Goal: Information Seeking & Learning: Learn about a topic

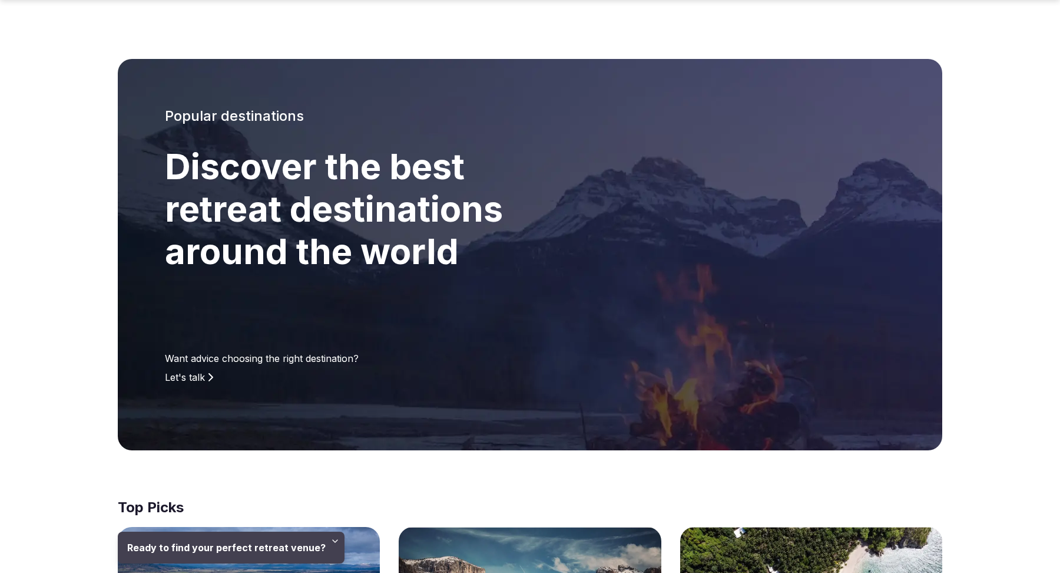
scroll to position [761, 0]
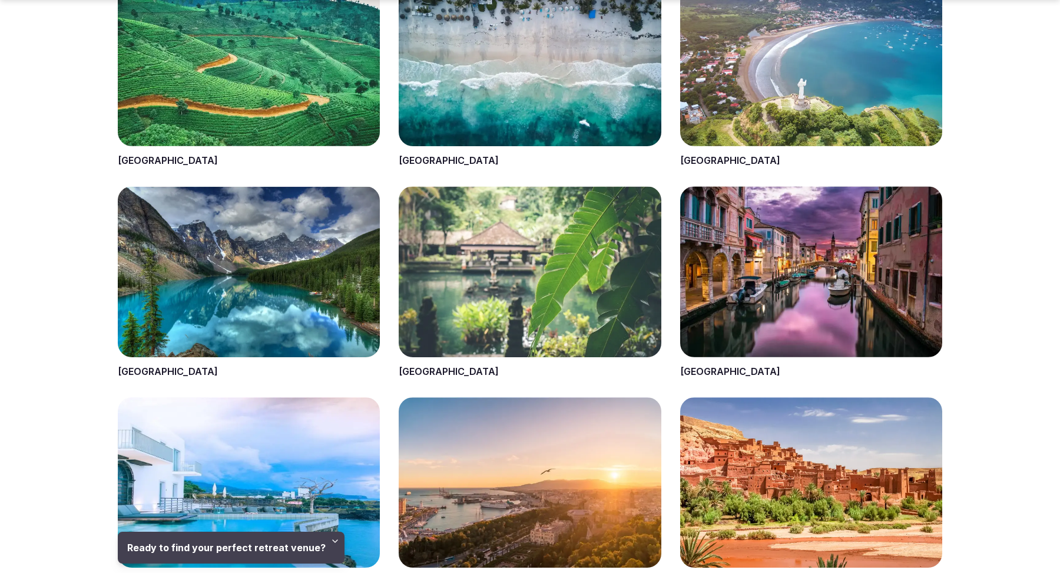
click at [419, 163] on span at bounding box center [530, 71] width 262 height 191
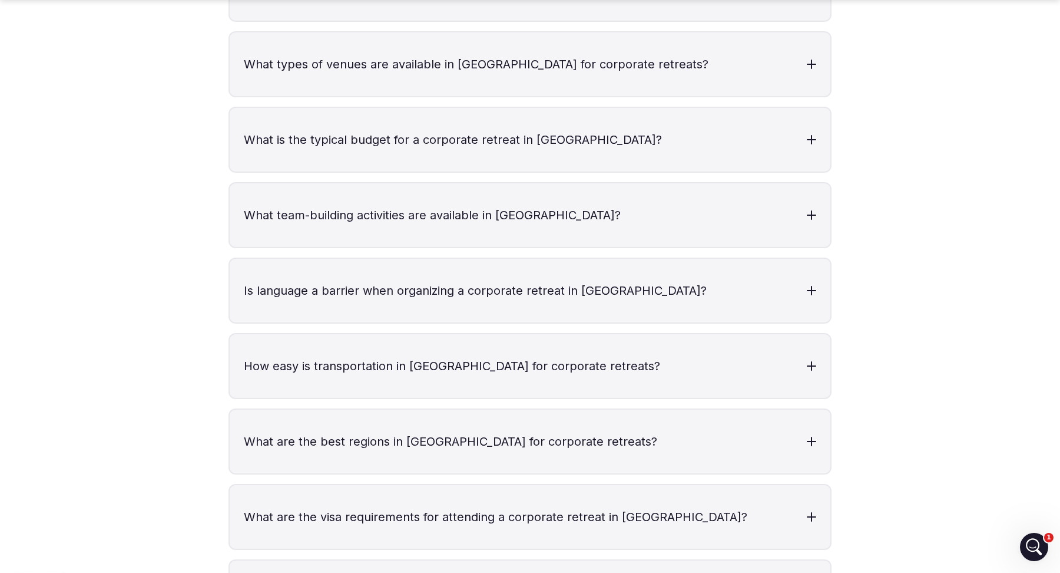
scroll to position [3006, 0]
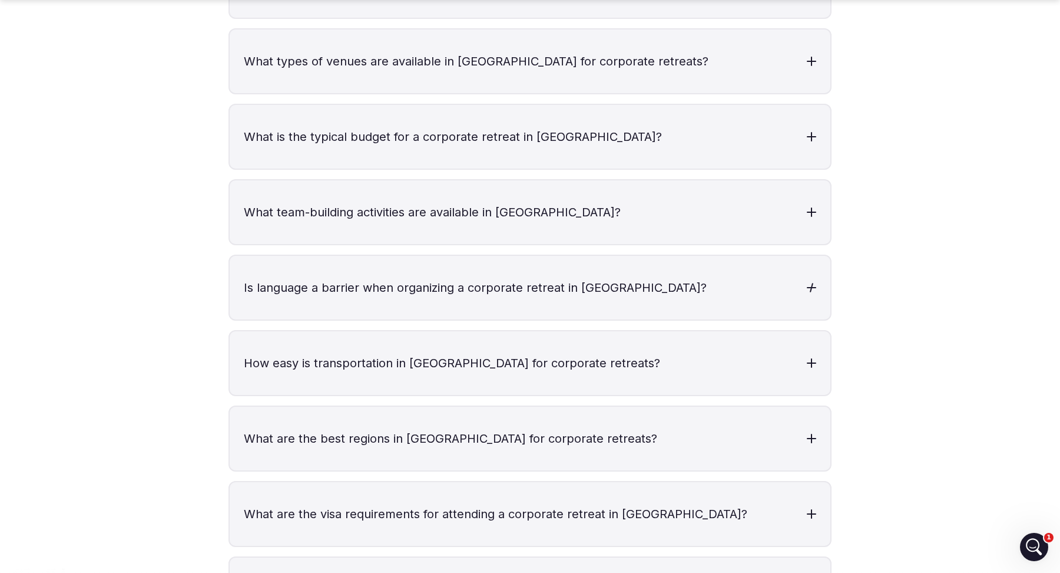
click at [762, 256] on h3 "Is language a barrier when organizing a corporate retreat in Mexico?" at bounding box center [530, 288] width 601 height 64
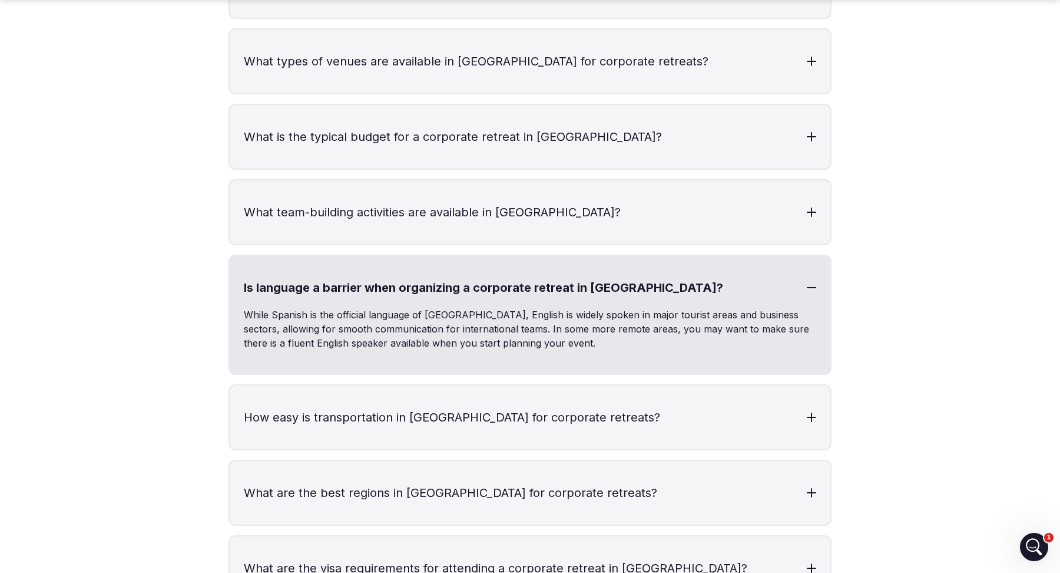
click at [808, 256] on h3 "Is language a barrier when organizing a corporate retreat in Mexico?" at bounding box center [530, 288] width 601 height 64
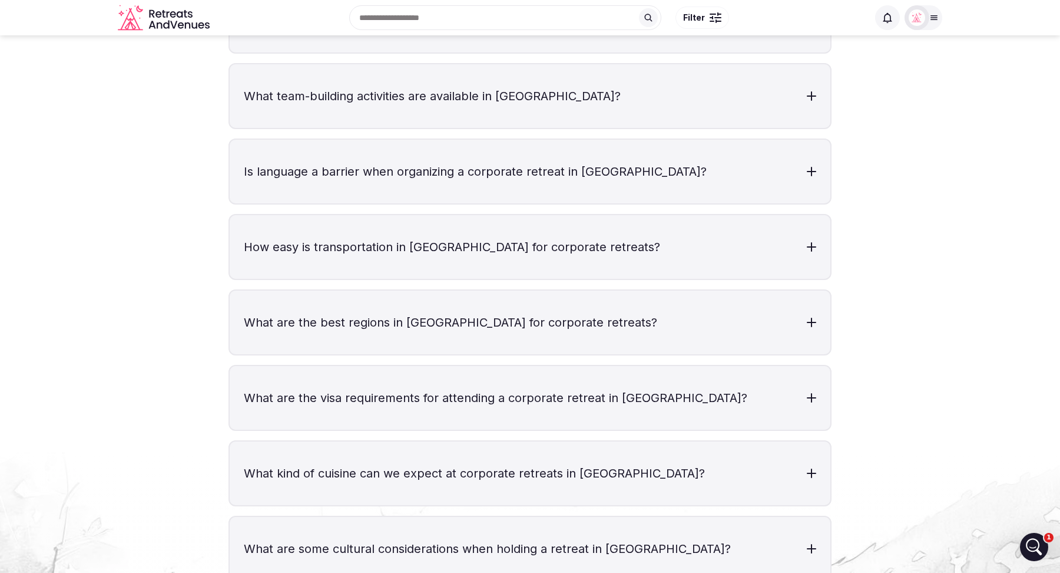
scroll to position [3118, 0]
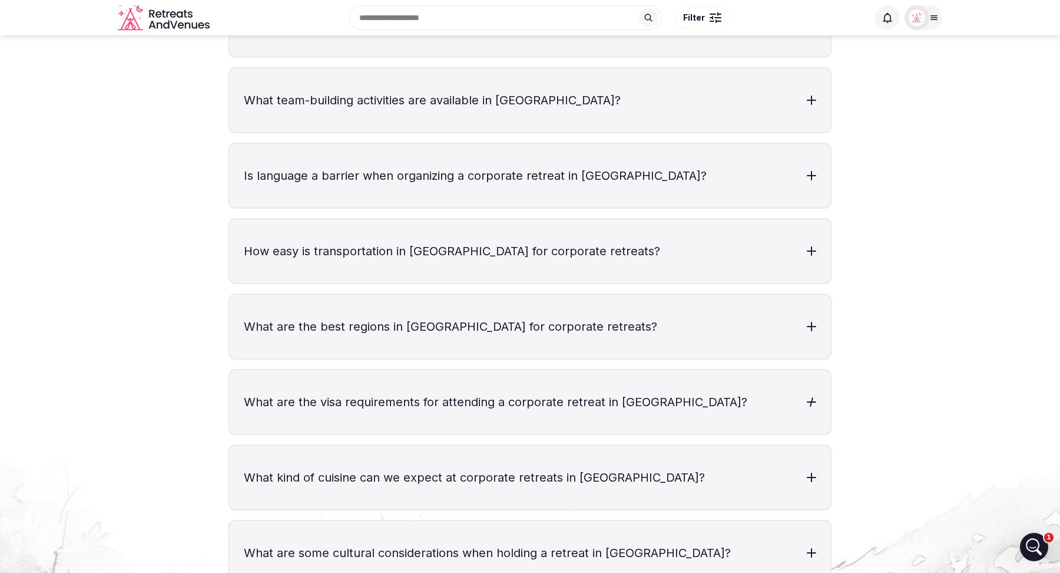
click at [495, 370] on h3 "What are the visa requirements for attending a corporate retreat in Mexico?" at bounding box center [530, 402] width 601 height 64
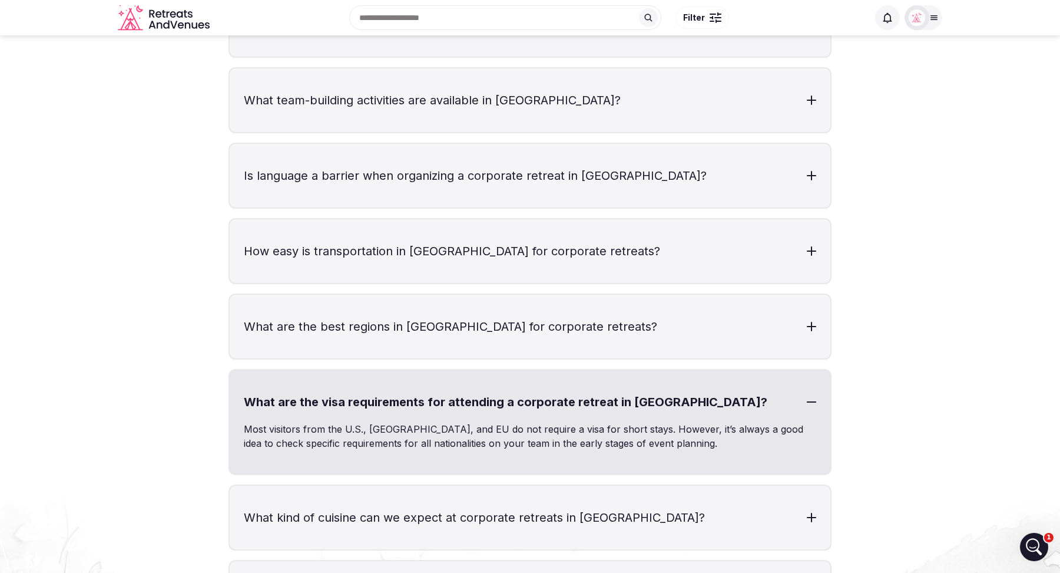
click at [797, 370] on h3 "What are the visa requirements for attending a corporate retreat in Mexico?" at bounding box center [530, 402] width 601 height 64
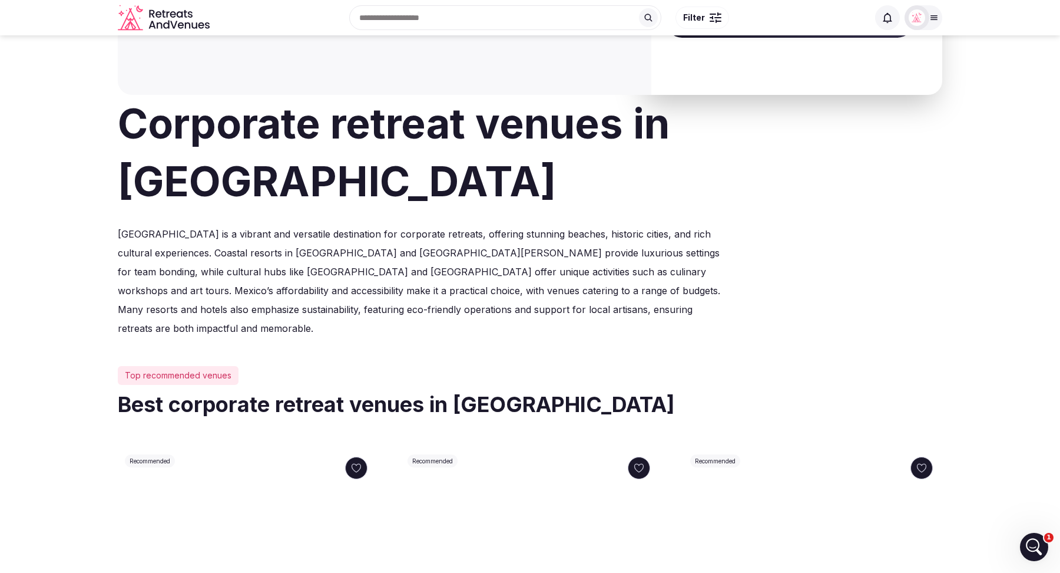
scroll to position [0, 0]
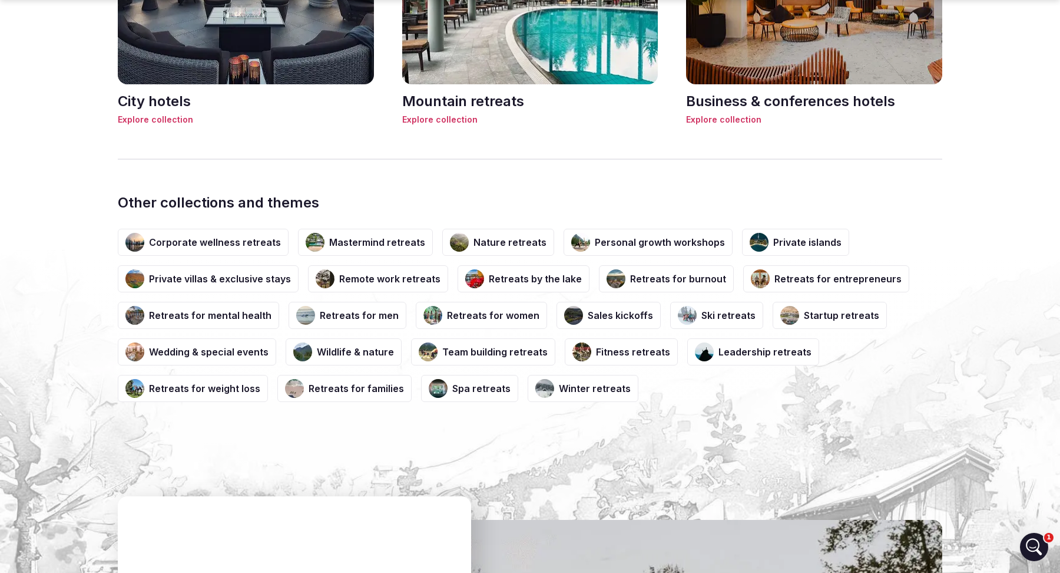
scroll to position [1925, 0]
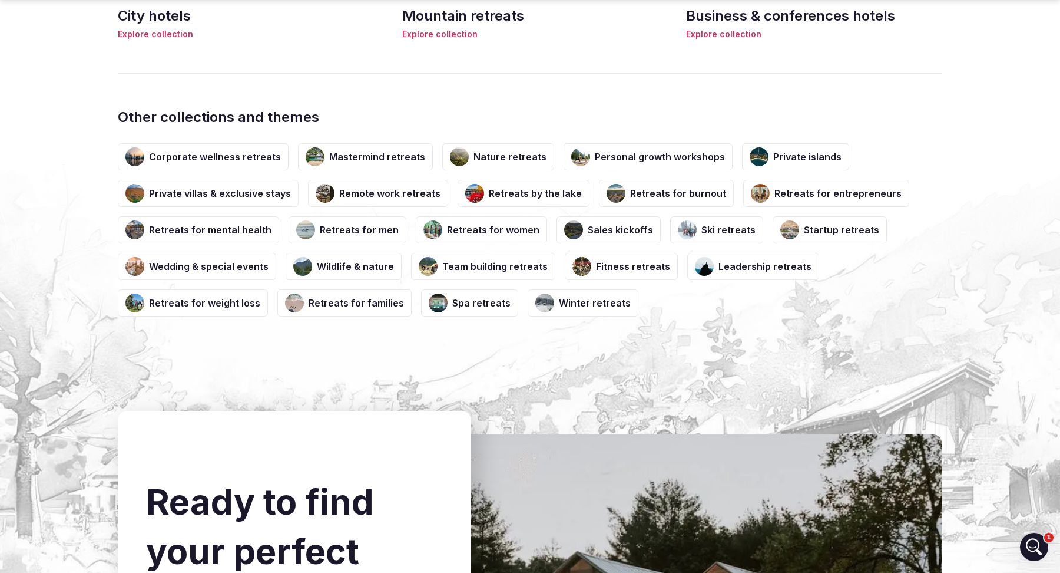
click at [475, 263] on h3 "Team building retreats" at bounding box center [494, 266] width 105 height 13
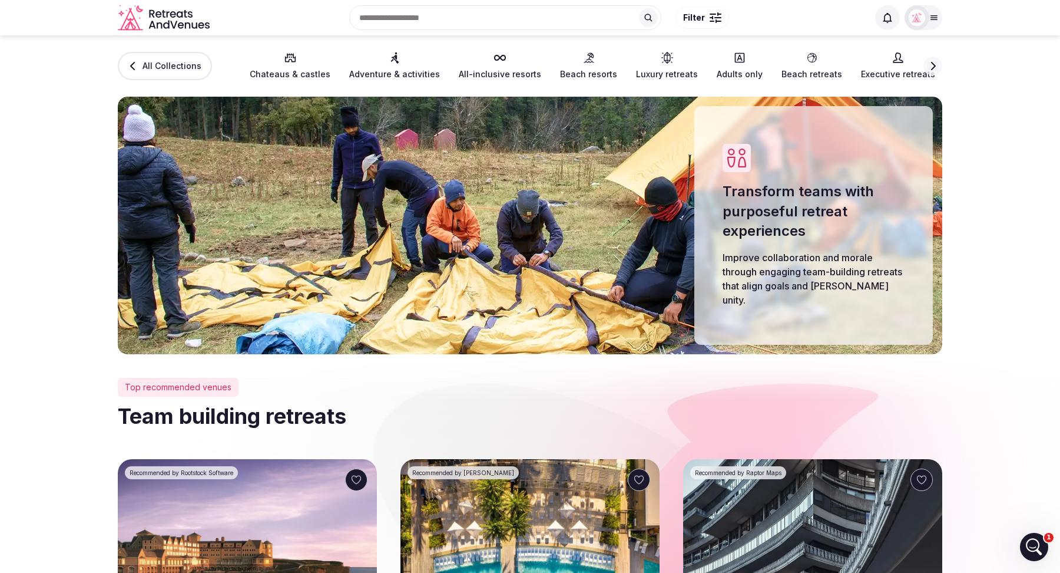
click at [284, 68] on span "Chateaus & castles" at bounding box center [290, 74] width 81 height 12
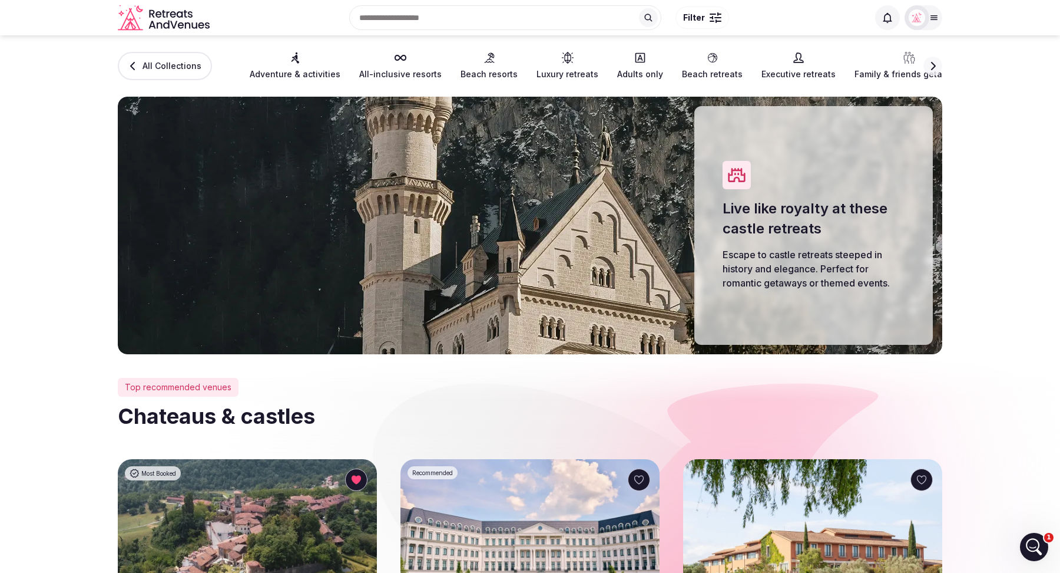
click at [391, 70] on span "All-inclusive resorts" at bounding box center [400, 74] width 82 height 12
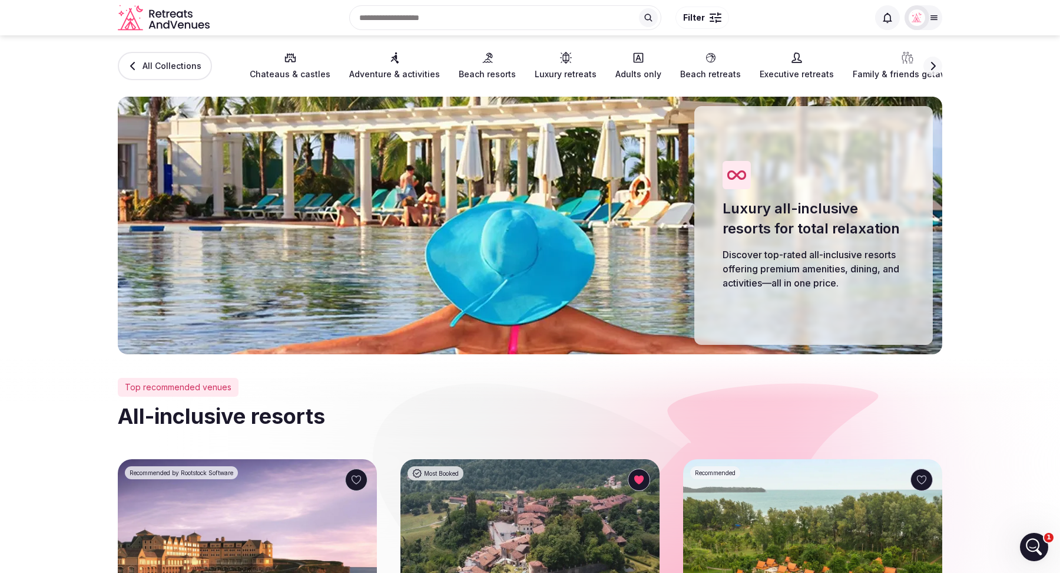
click at [472, 68] on span "Beach resorts" at bounding box center [487, 74] width 57 height 12
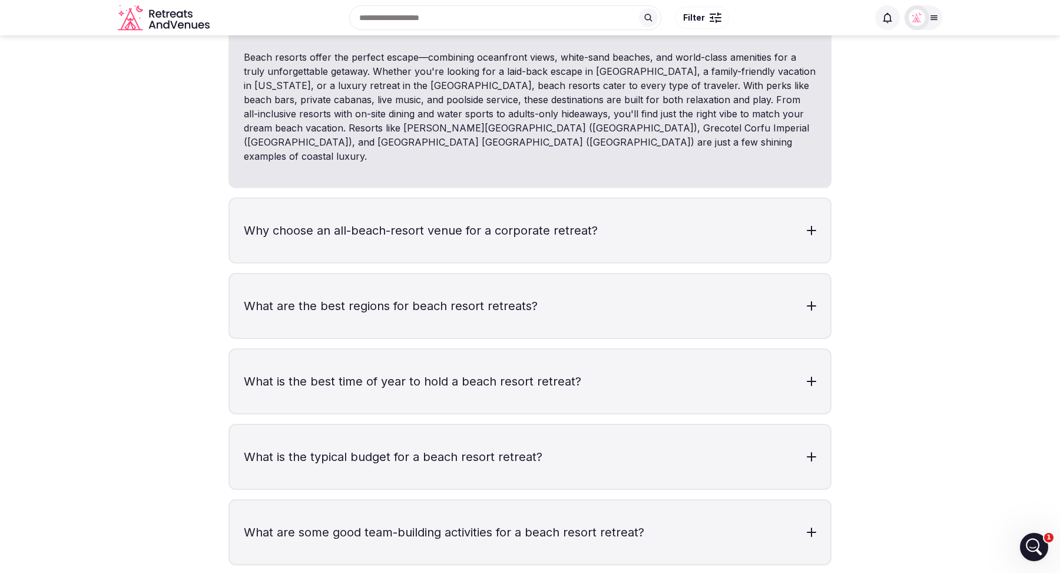
scroll to position [2628, 0]
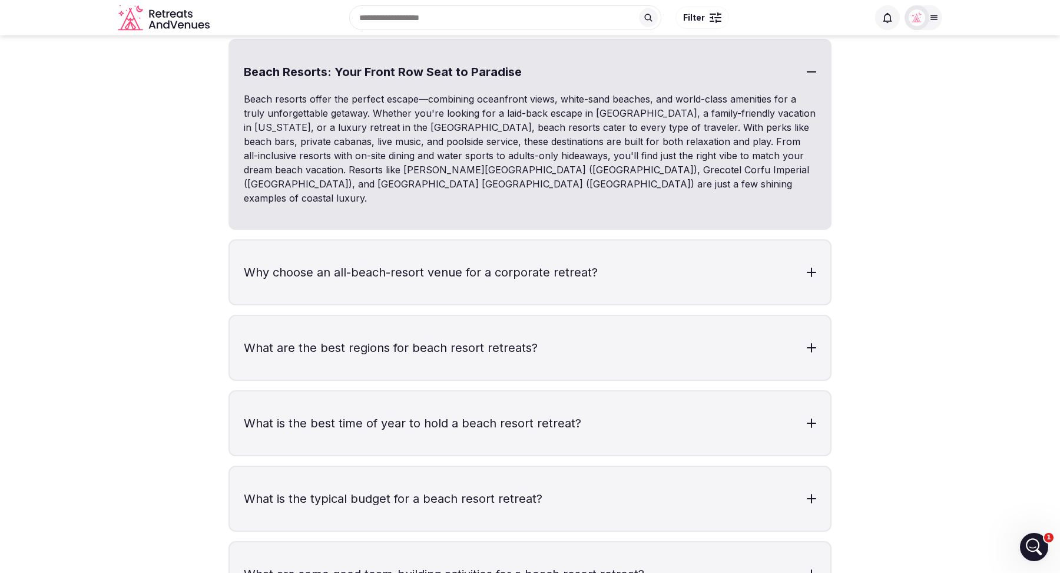
click at [810, 72] on div at bounding box center [811, 71] width 9 height 1
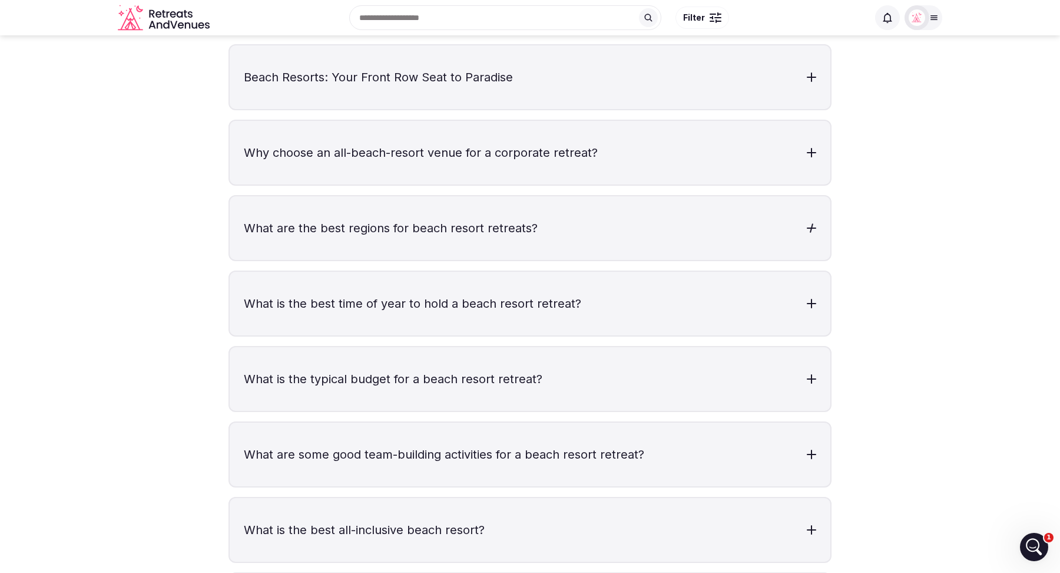
scroll to position [2565, 0]
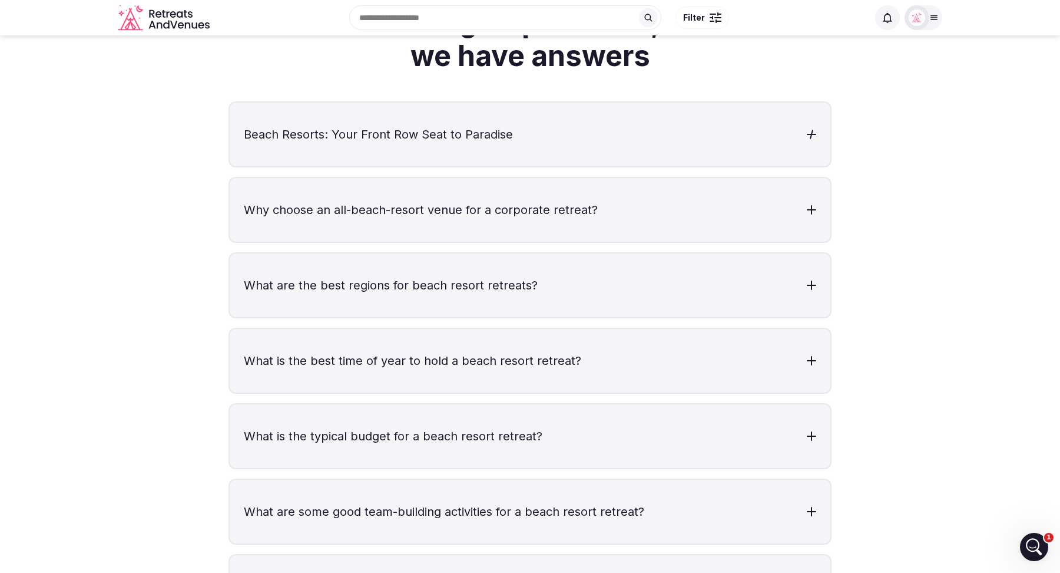
click at [803, 144] on h3 "Beach Resorts: Your Front Row Seat to Paradise" at bounding box center [530, 134] width 601 height 64
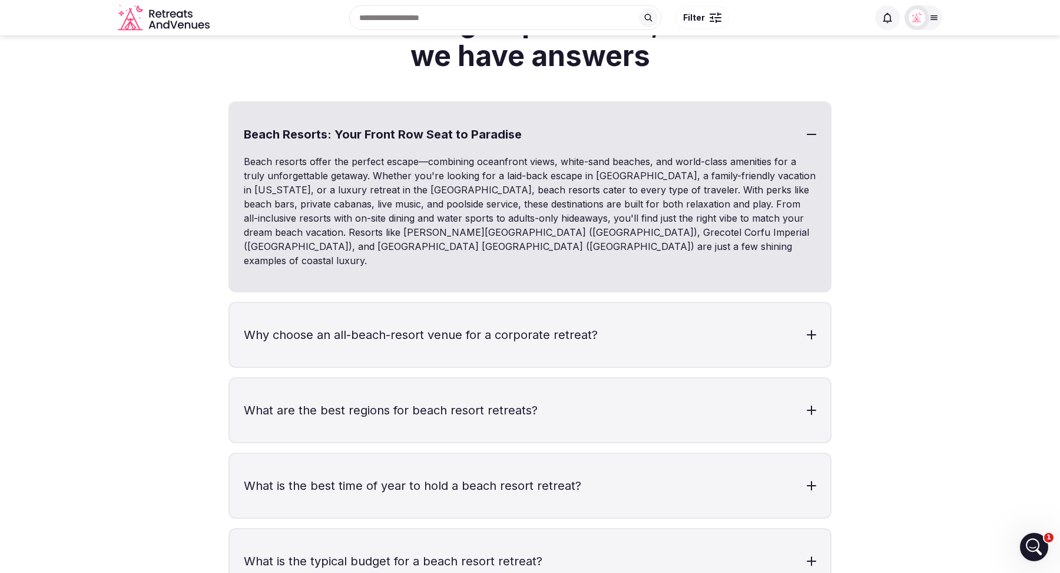
click at [809, 139] on div at bounding box center [811, 134] width 9 height 9
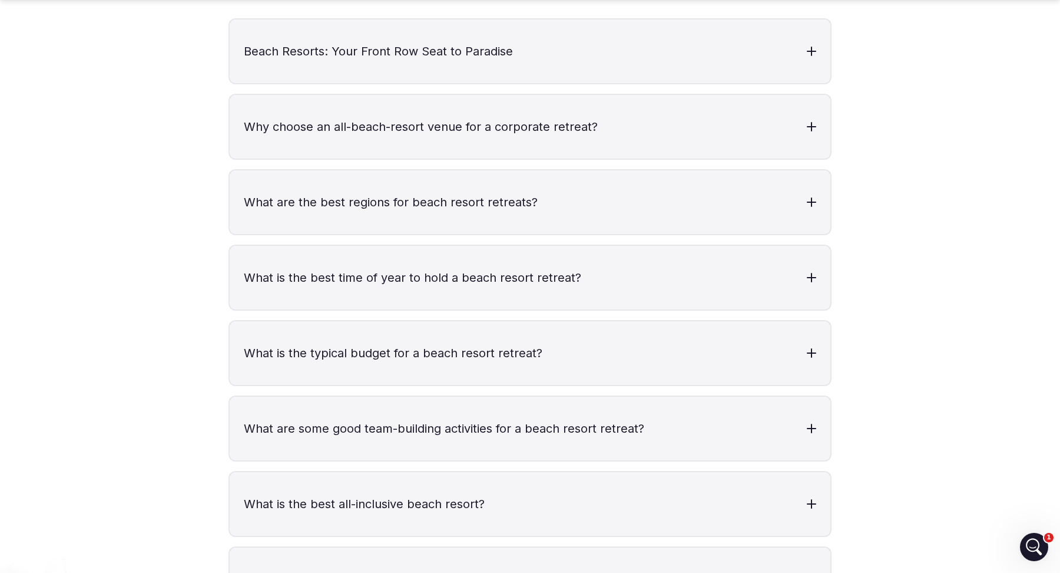
scroll to position [2654, 0]
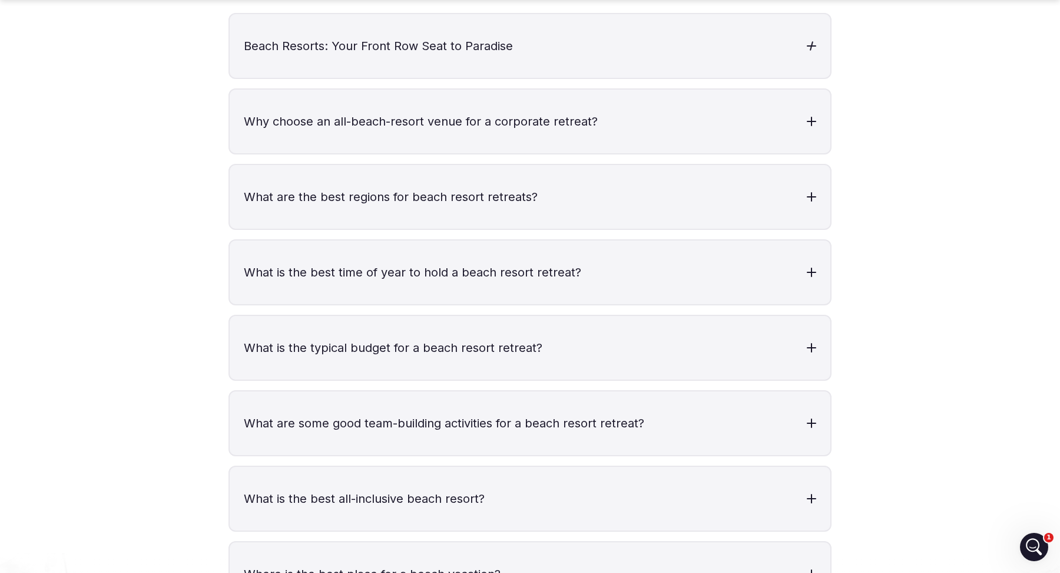
click at [808, 58] on h3 "Beach Resorts: Your Front Row Seat to Paradise" at bounding box center [530, 46] width 601 height 64
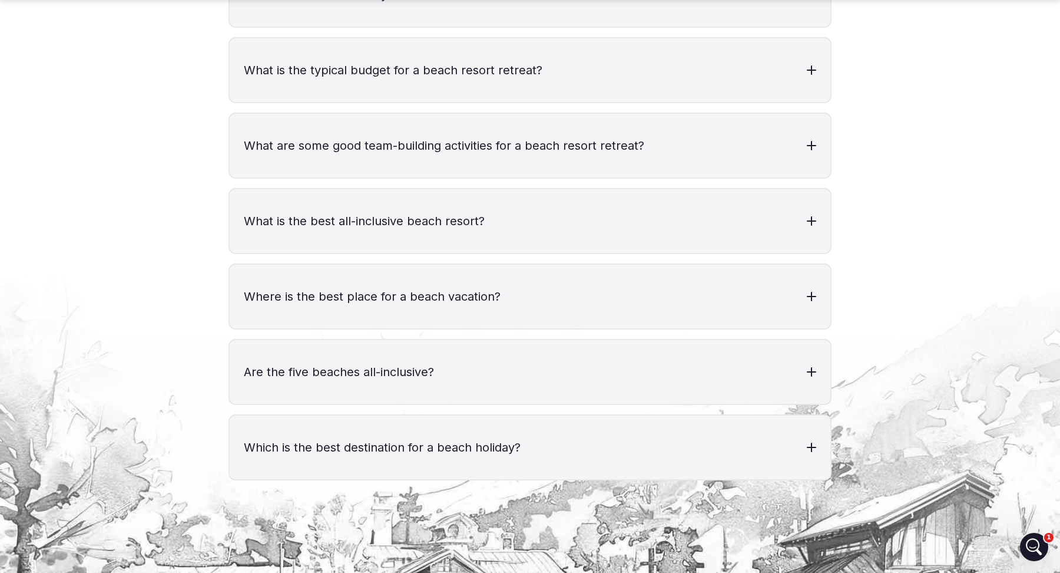
scroll to position [3062, 0]
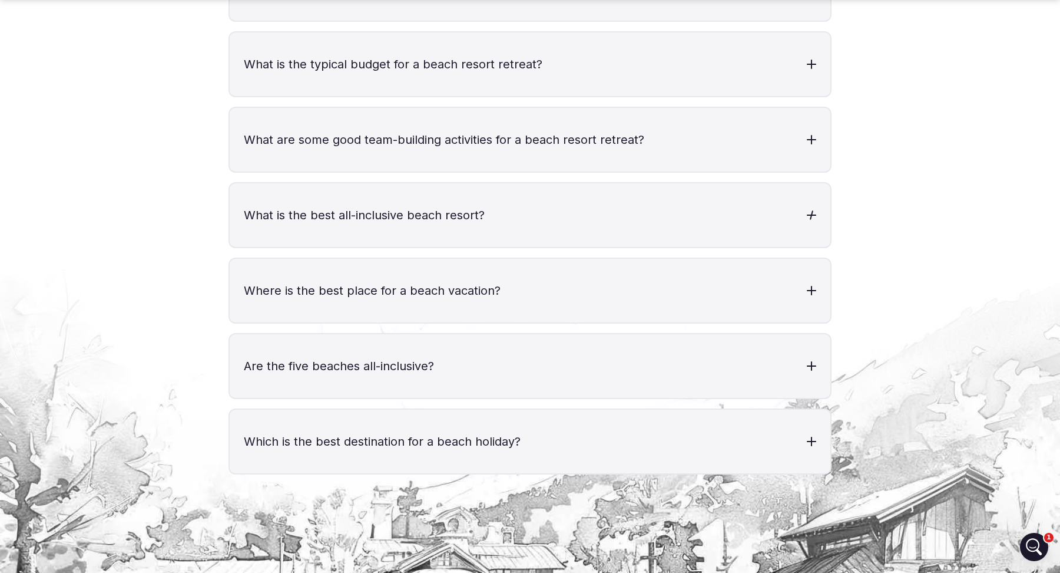
click at [808, 210] on h3 "What is the best all-inclusive beach resort?" at bounding box center [530, 215] width 601 height 64
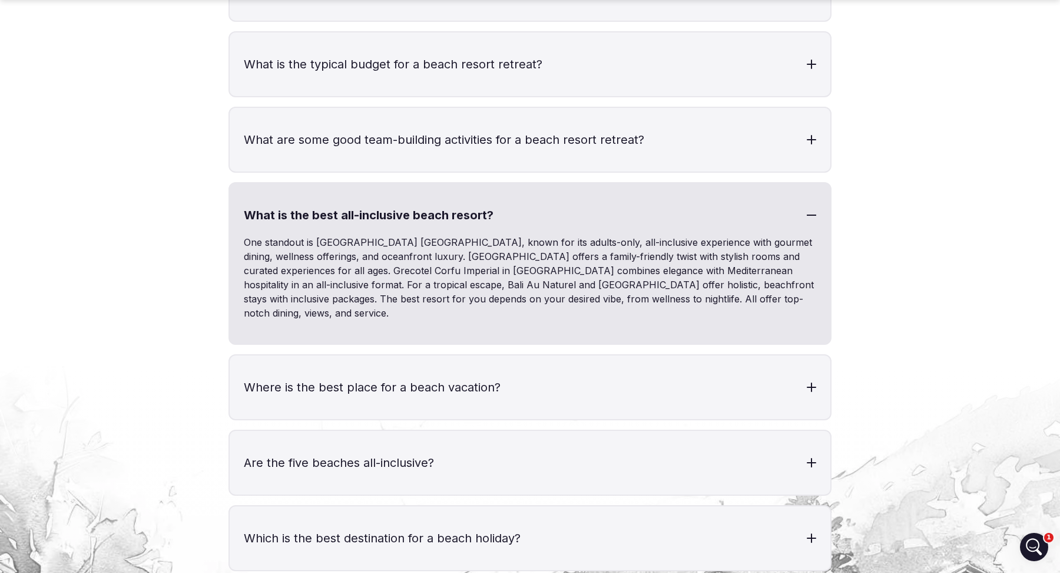
click at [812, 198] on h3 "What is the best all-inclusive beach resort?" at bounding box center [530, 215] width 601 height 64
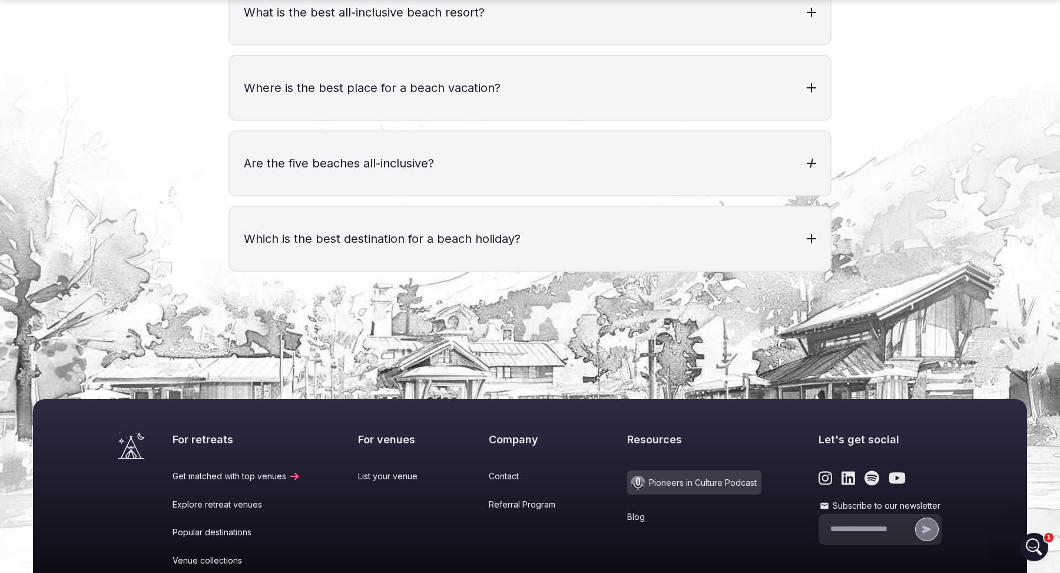
scroll to position [3268, 0]
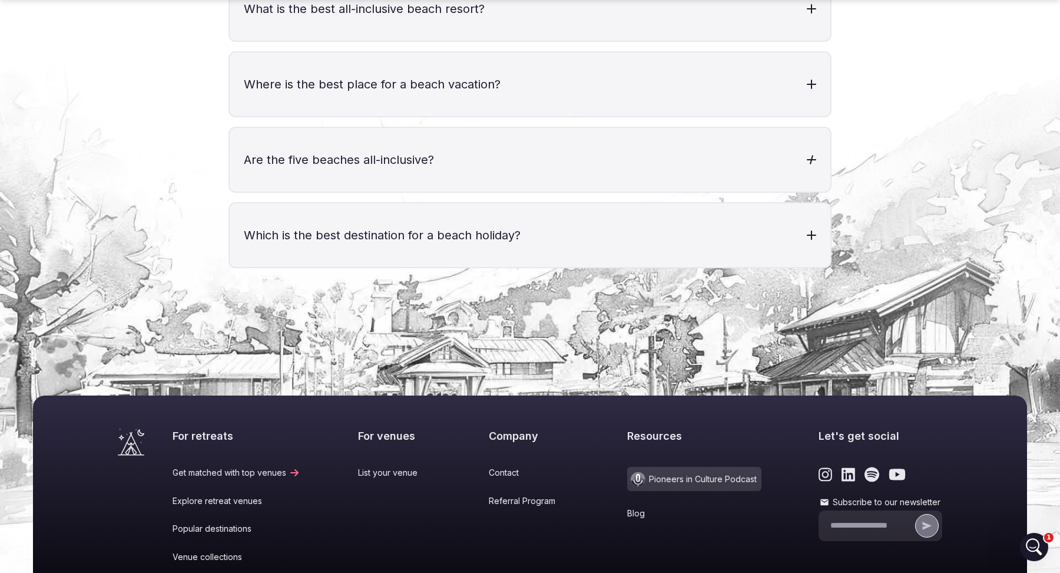
click at [800, 148] on h3 "Are the five beaches all-inclusive?" at bounding box center [530, 160] width 601 height 64
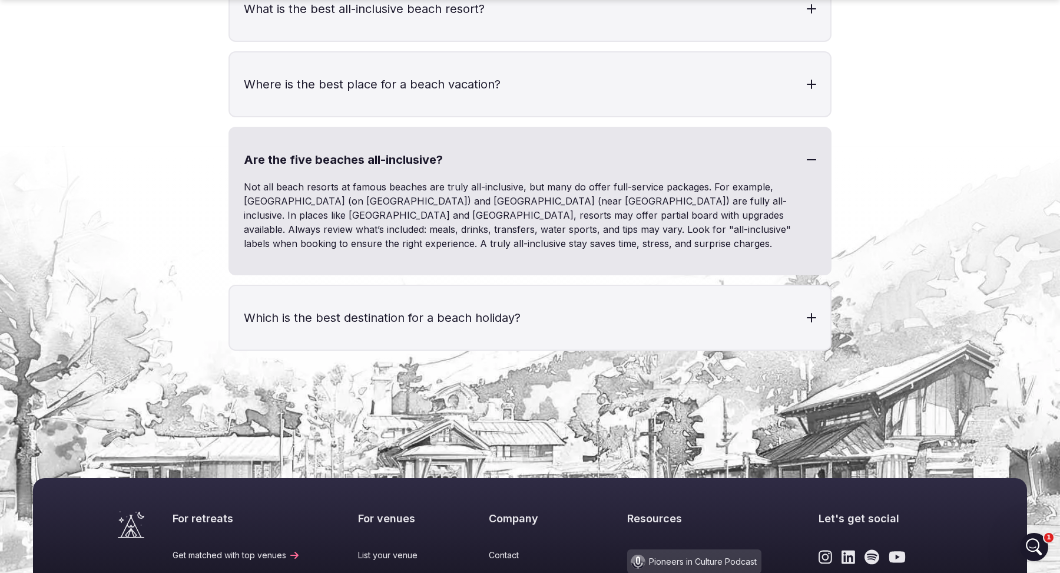
click at [813, 155] on div at bounding box center [811, 159] width 9 height 9
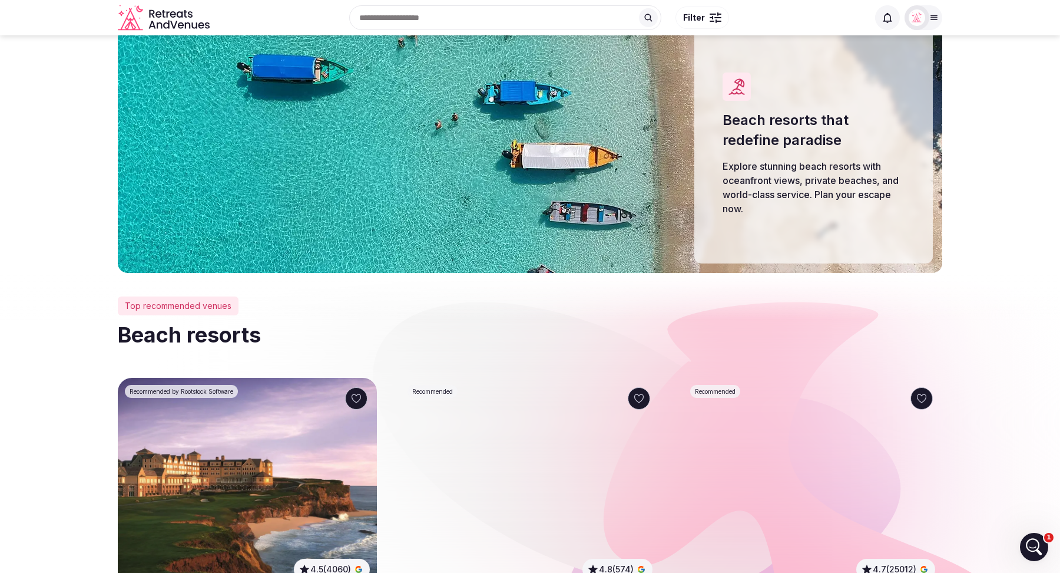
scroll to position [0, 0]
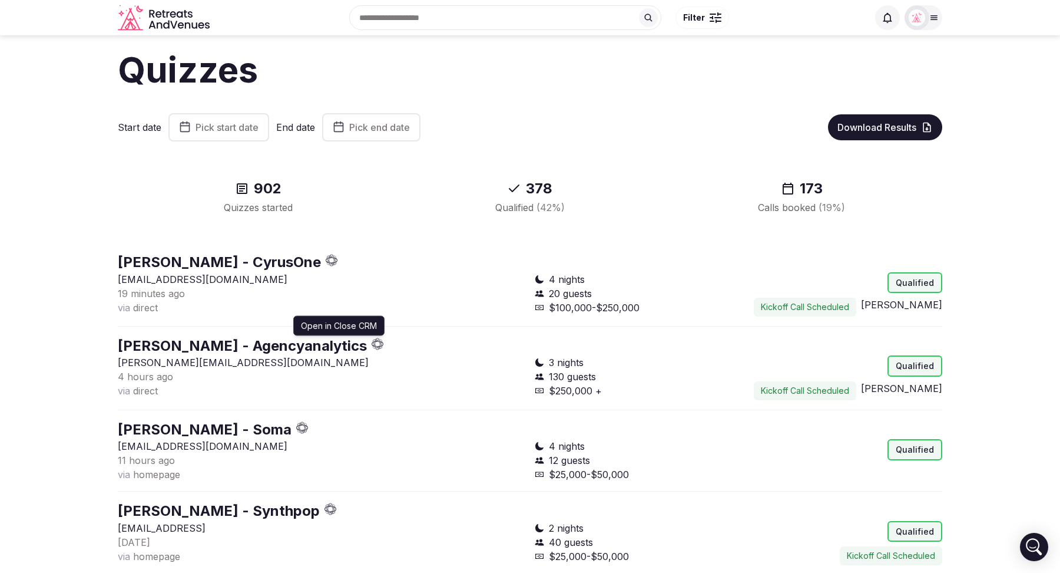
click at [372, 342] on icon "button" at bounding box center [378, 344] width 12 height 12
click at [326, 262] on icon "button" at bounding box center [332, 260] width 12 height 12
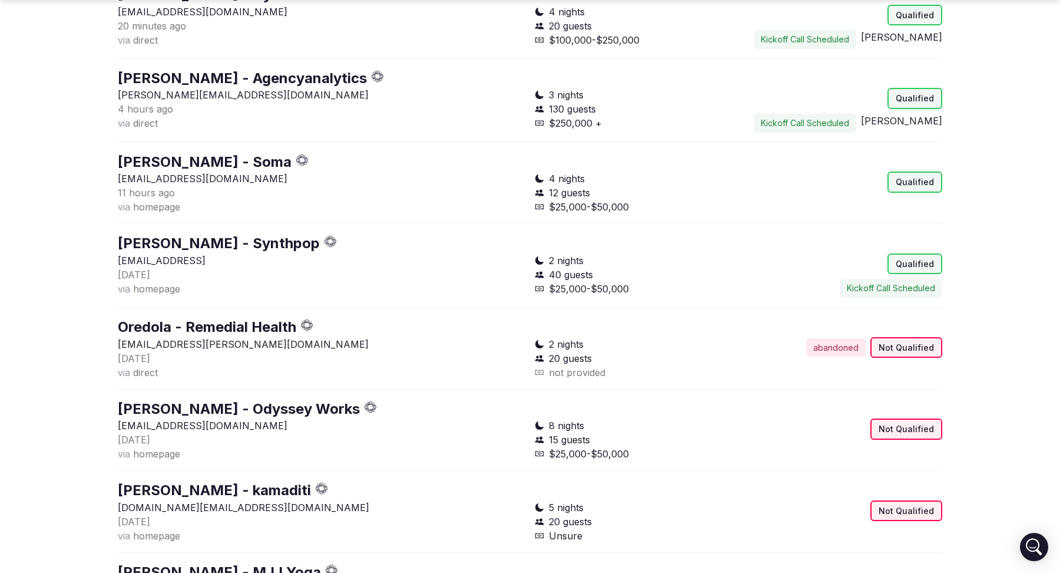
scroll to position [269, 0]
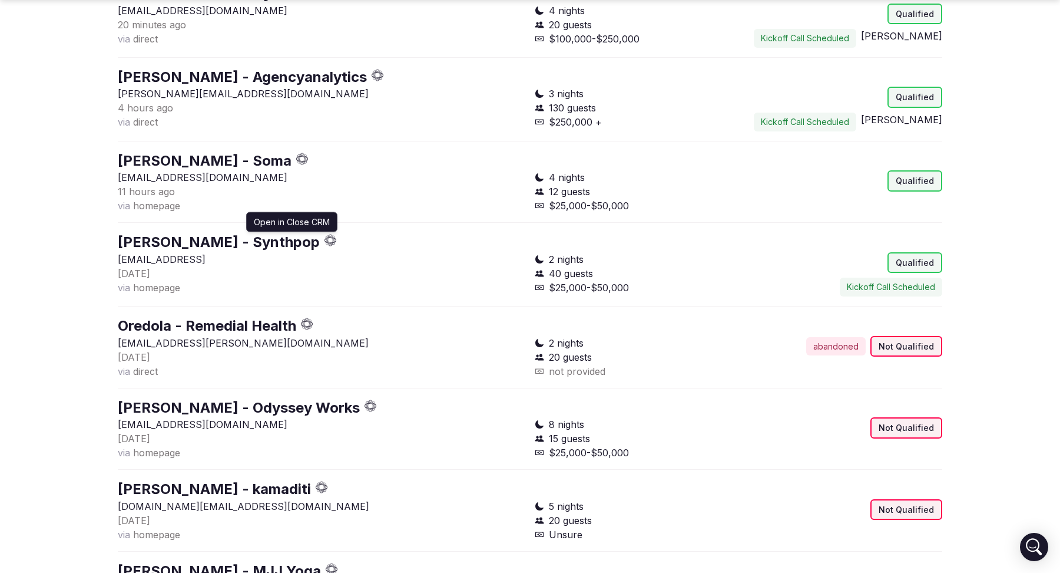
click at [325, 238] on icon "button" at bounding box center [331, 240] width 12 height 12
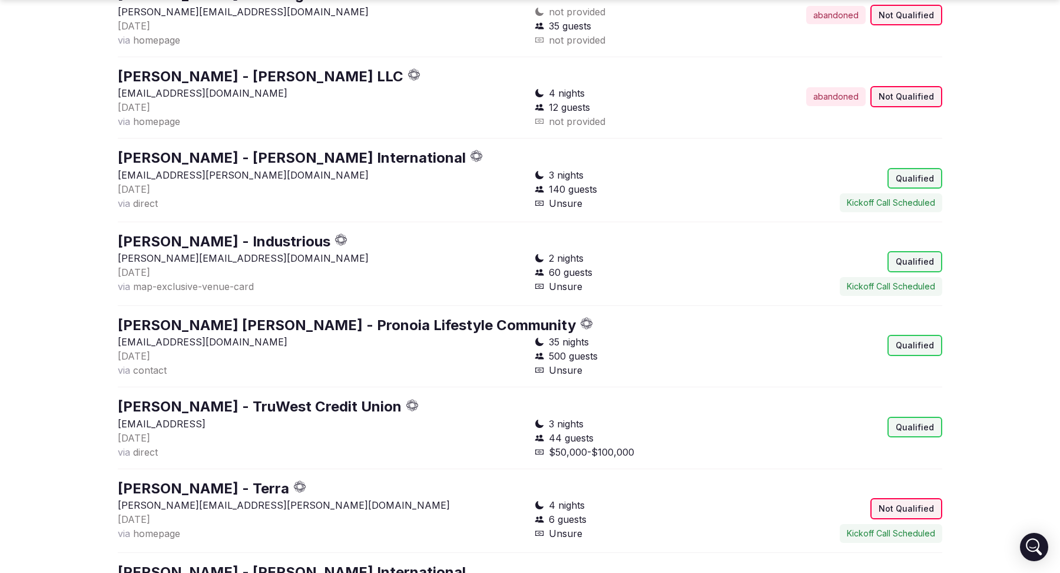
scroll to position [1010, 0]
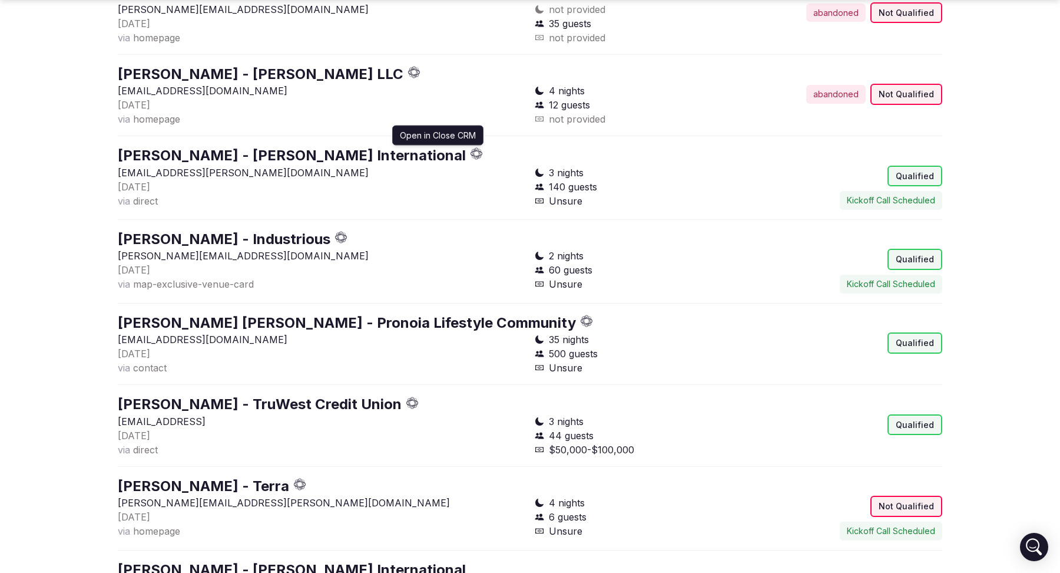
click at [476, 156] on icon "button" at bounding box center [478, 157] width 5 height 2
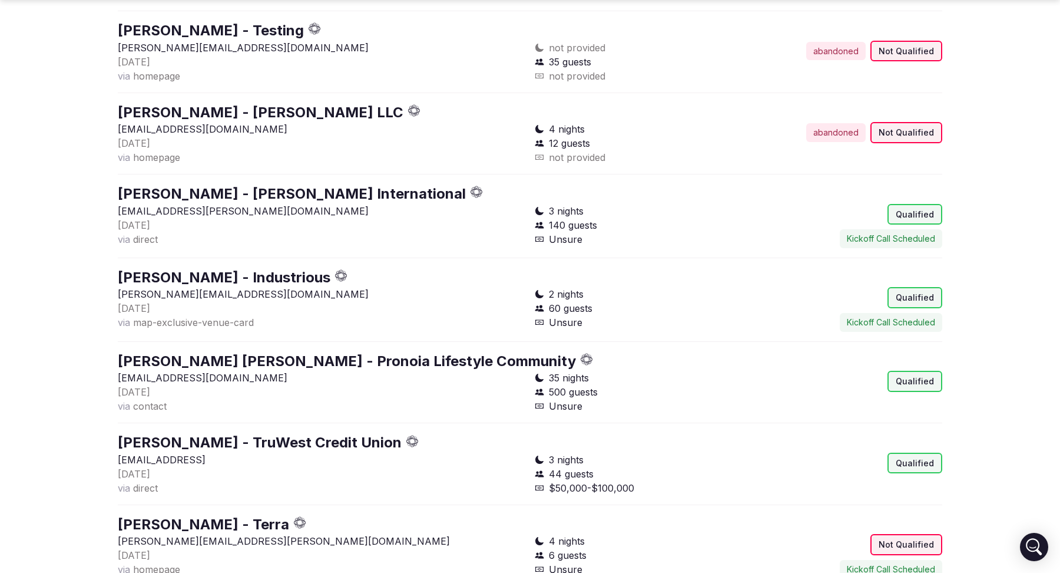
scroll to position [996, 0]
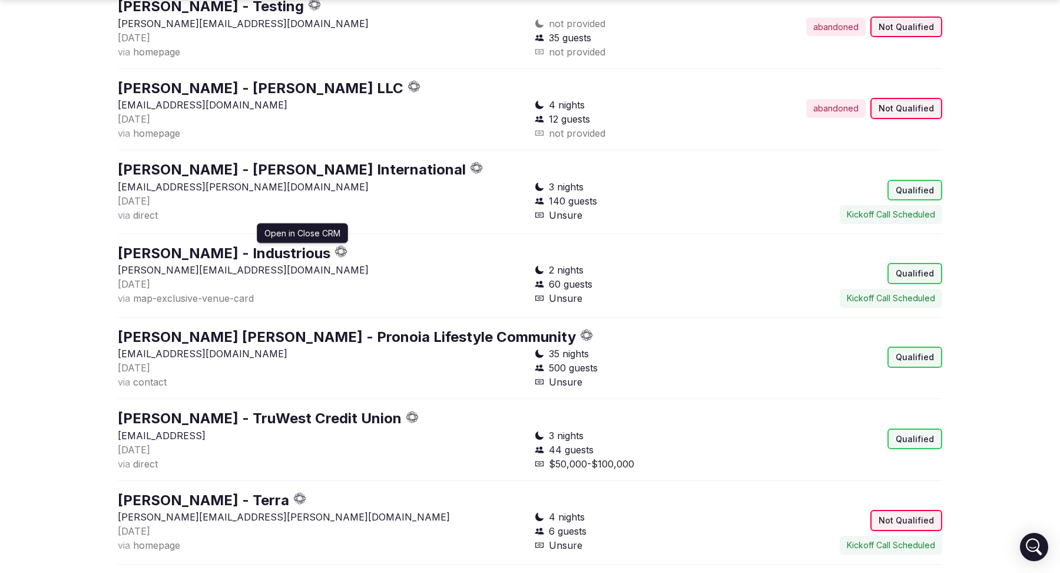
click at [343, 247] on icon "button" at bounding box center [344, 249] width 2 height 5
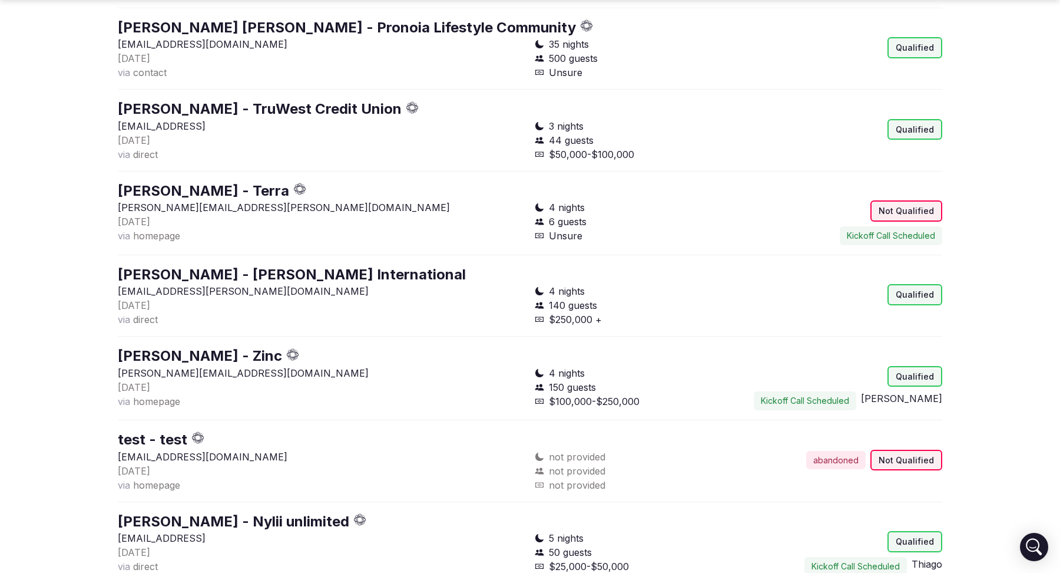
scroll to position [1306, 0]
click at [414, 105] on icon "button" at bounding box center [416, 107] width 4 height 4
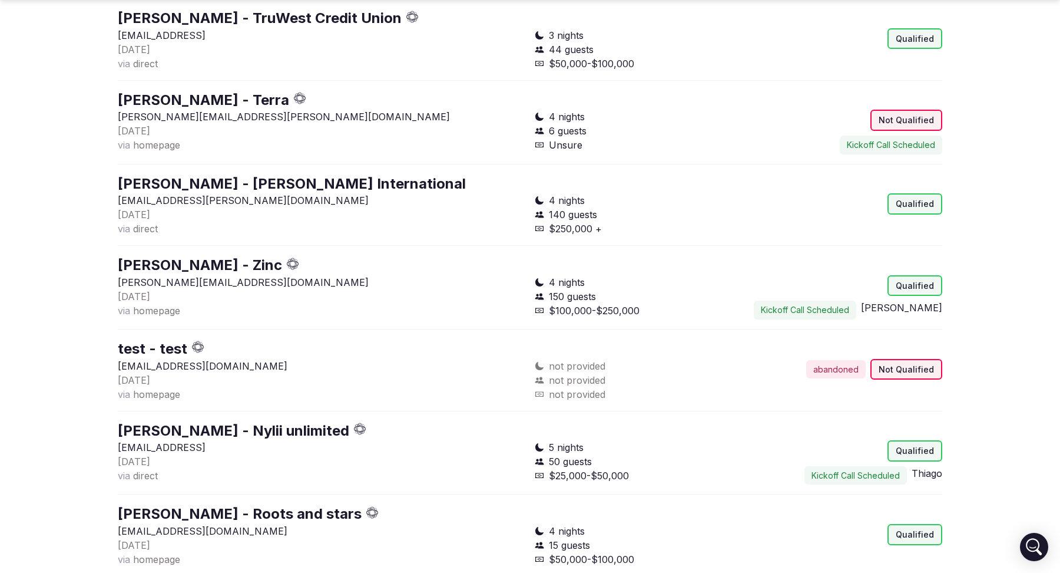
scroll to position [1397, 0]
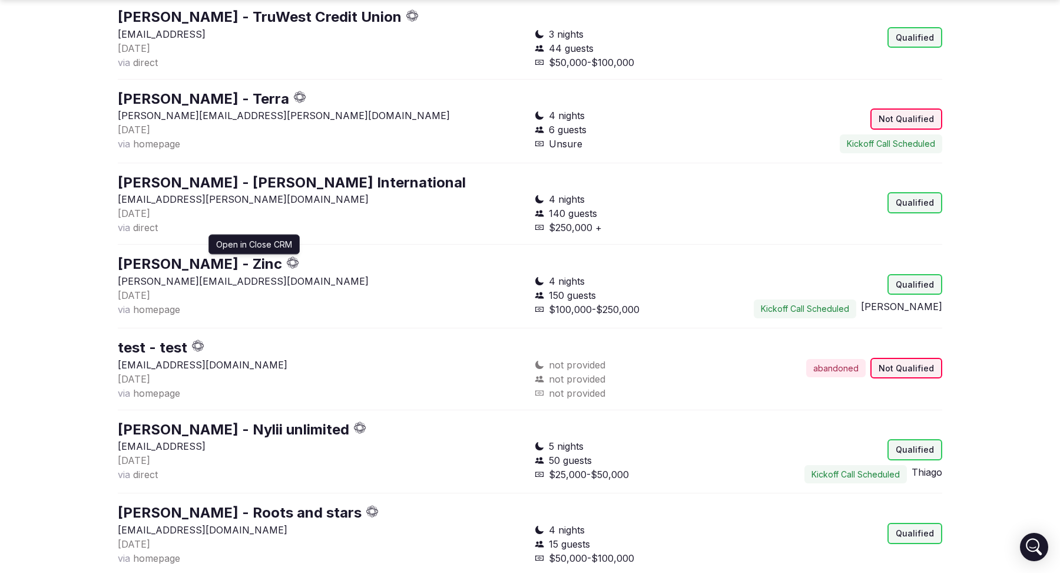
click at [287, 258] on icon "button" at bounding box center [293, 262] width 12 height 12
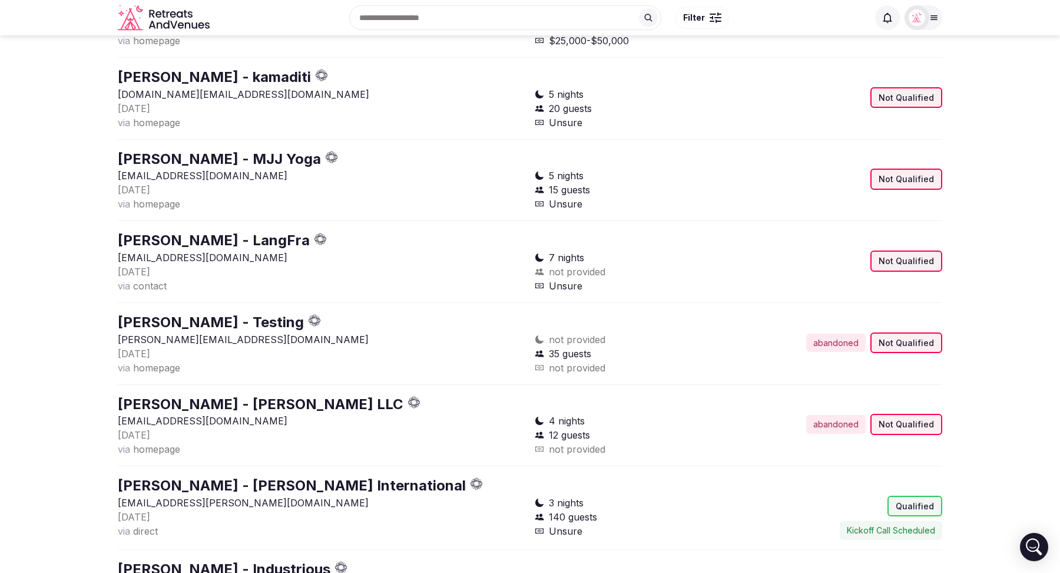
scroll to position [0, 0]
